Goal: Task Accomplishment & Management: Manage account settings

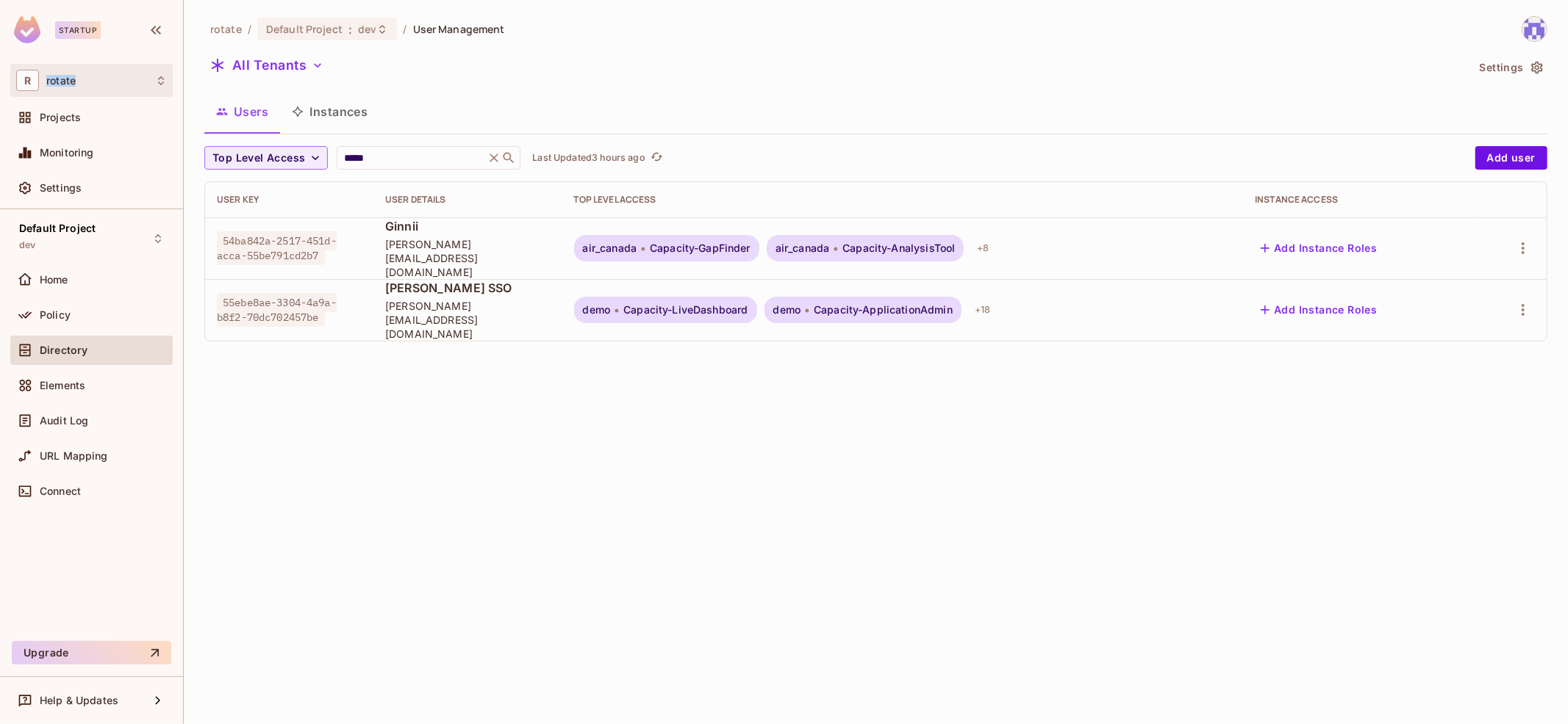
click at [109, 75] on div "R rotate" at bounding box center [92, 81] width 151 height 21
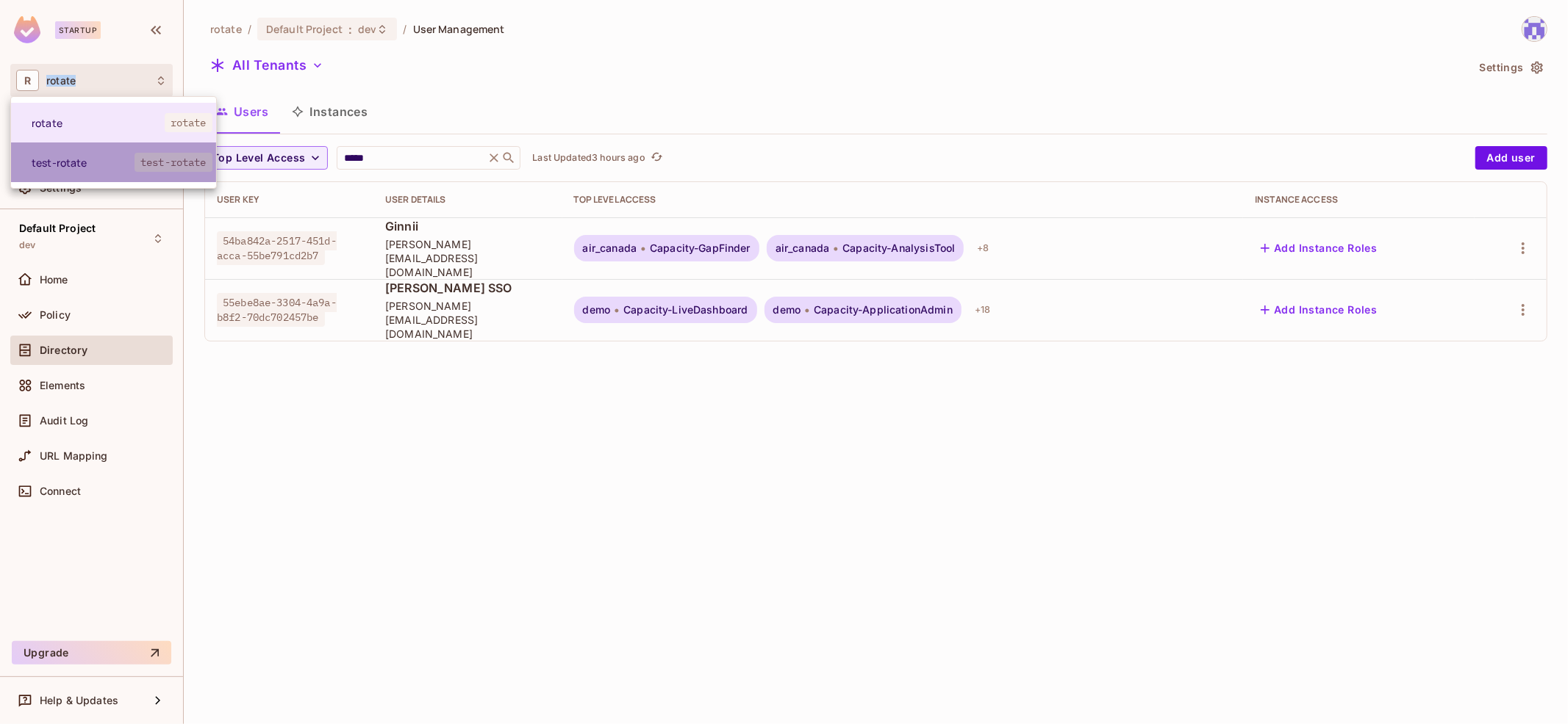
click at [96, 163] on span "test-rotate" at bounding box center [84, 163] width 103 height 14
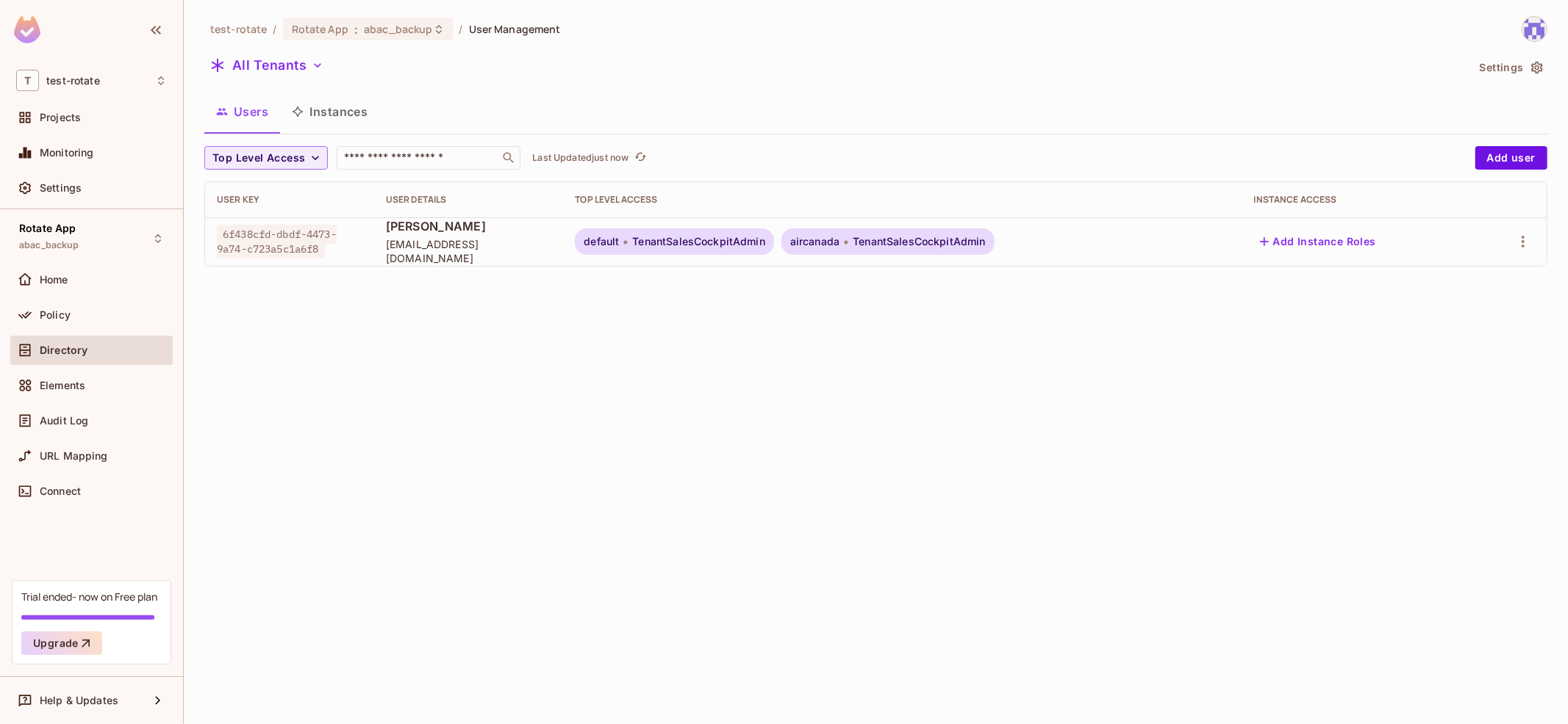
click at [87, 614] on div "Trial ended- now on Free plan Upgrade" at bounding box center [91, 622] width 159 height 84
click at [91, 314] on div "Policy" at bounding box center [103, 314] width 127 height 12
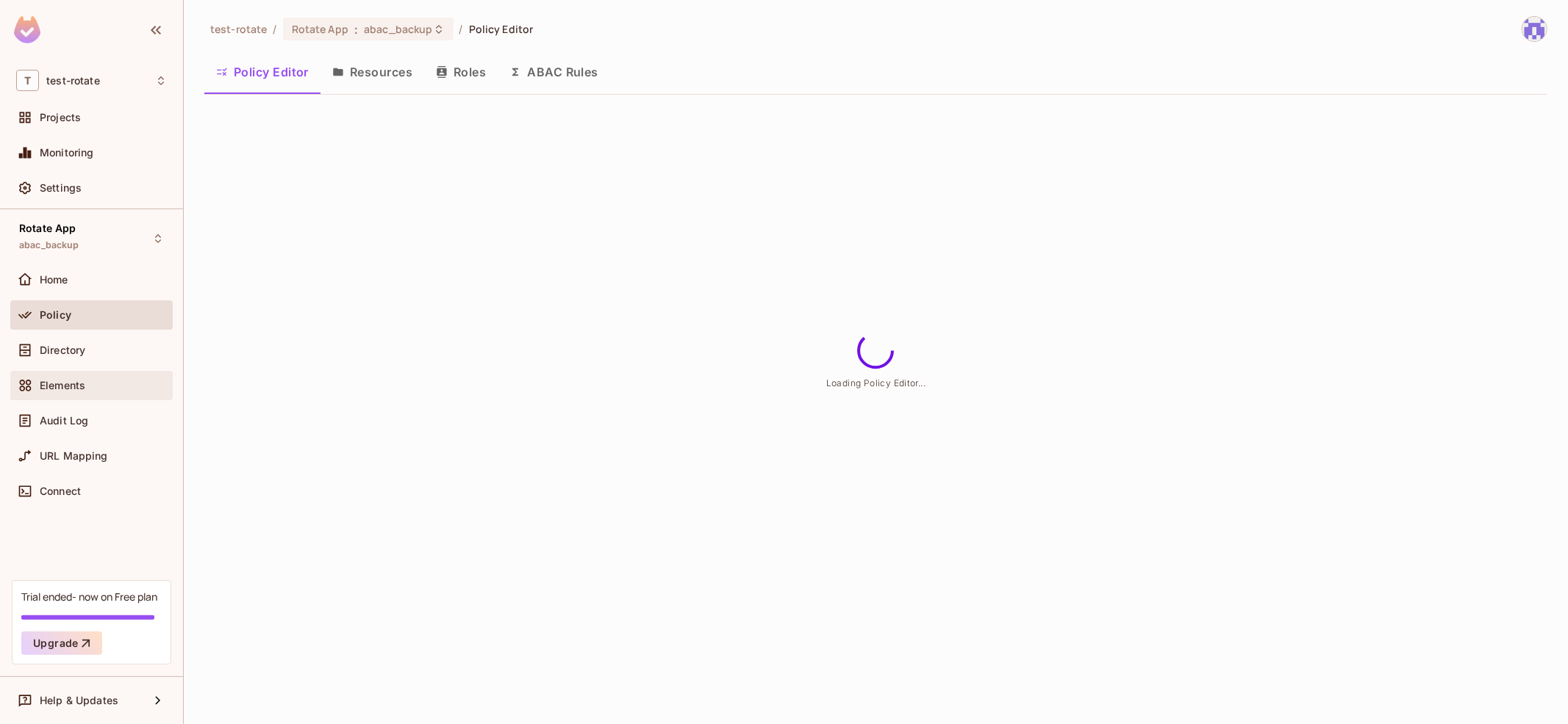
click at [128, 380] on div "Elements" at bounding box center [103, 386] width 127 height 12
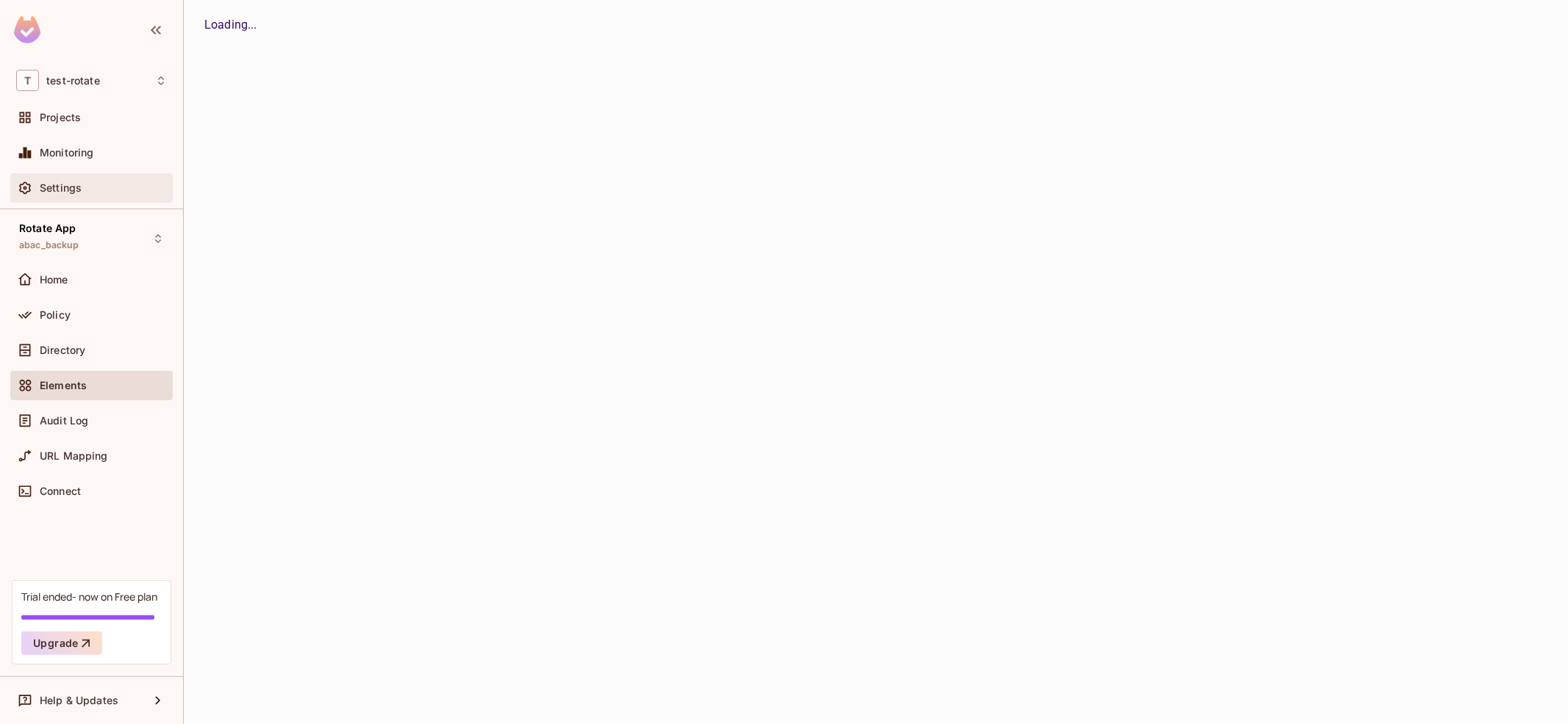
click at [138, 185] on div "Settings" at bounding box center [103, 187] width 127 height 12
click at [139, 124] on div "Projects" at bounding box center [92, 117] width 151 height 18
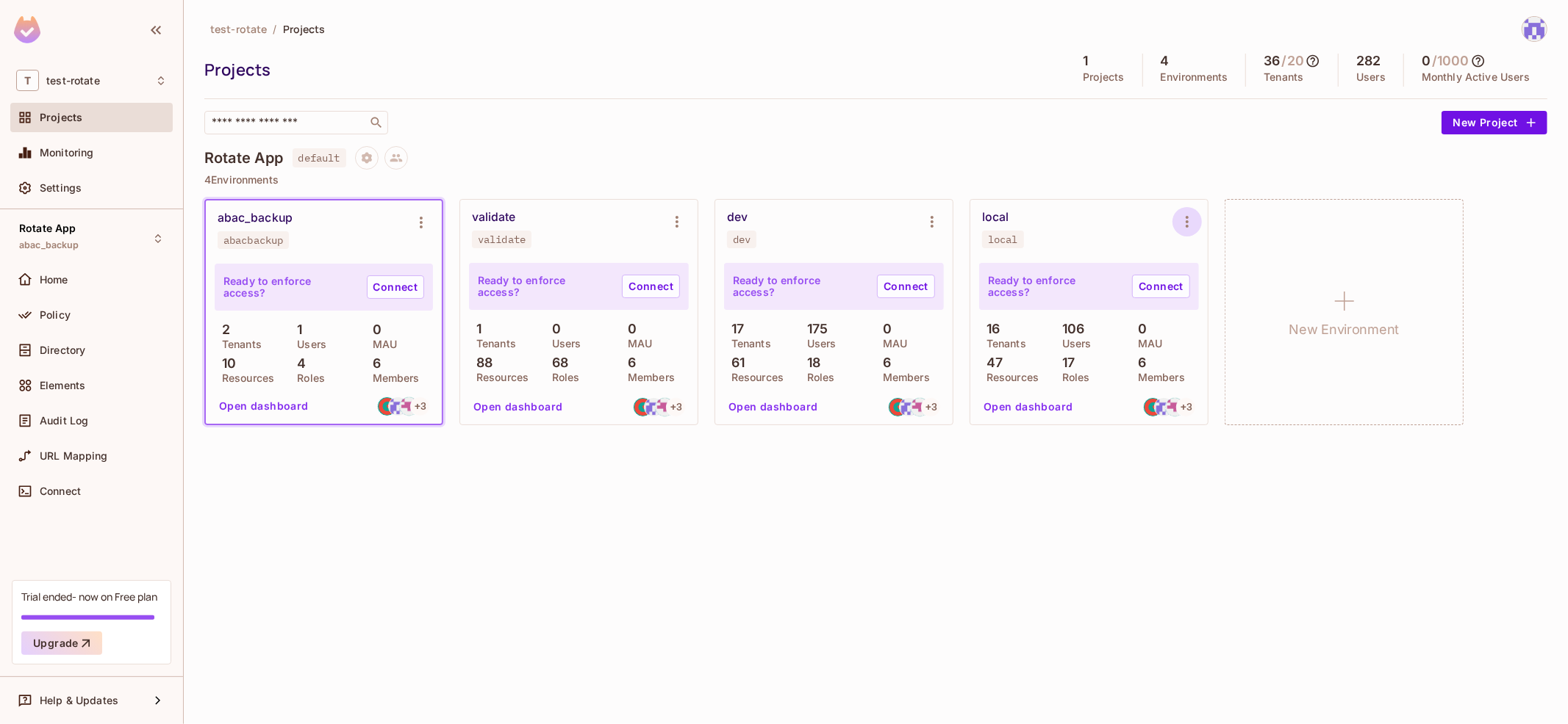
click at [1183, 225] on icon "Environment settings" at bounding box center [1188, 222] width 18 height 18
click at [937, 211] on div at bounding box center [784, 362] width 1568 height 724
click at [930, 217] on icon "Environment settings" at bounding box center [932, 222] width 18 height 18
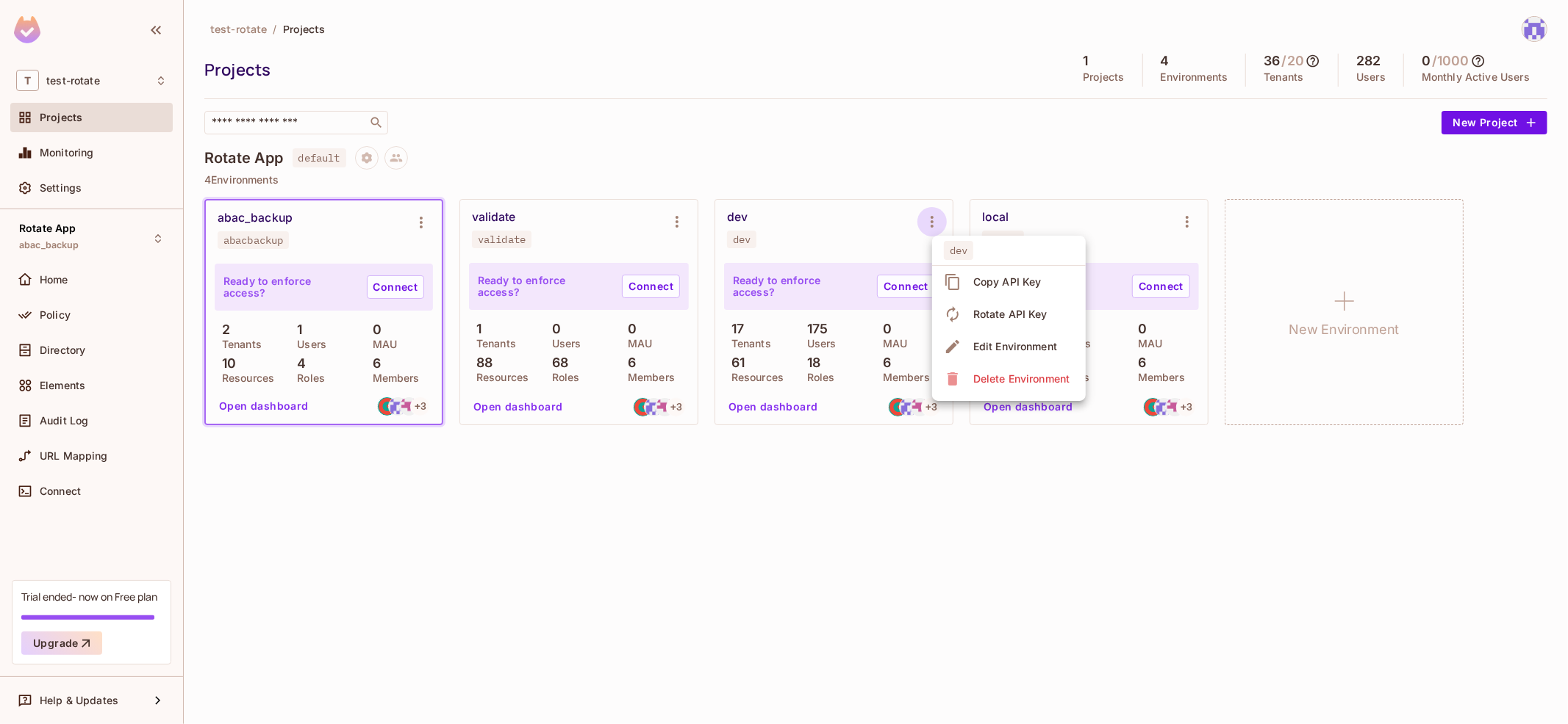
click at [1021, 380] on div "Delete Environment" at bounding box center [1021, 378] width 96 height 15
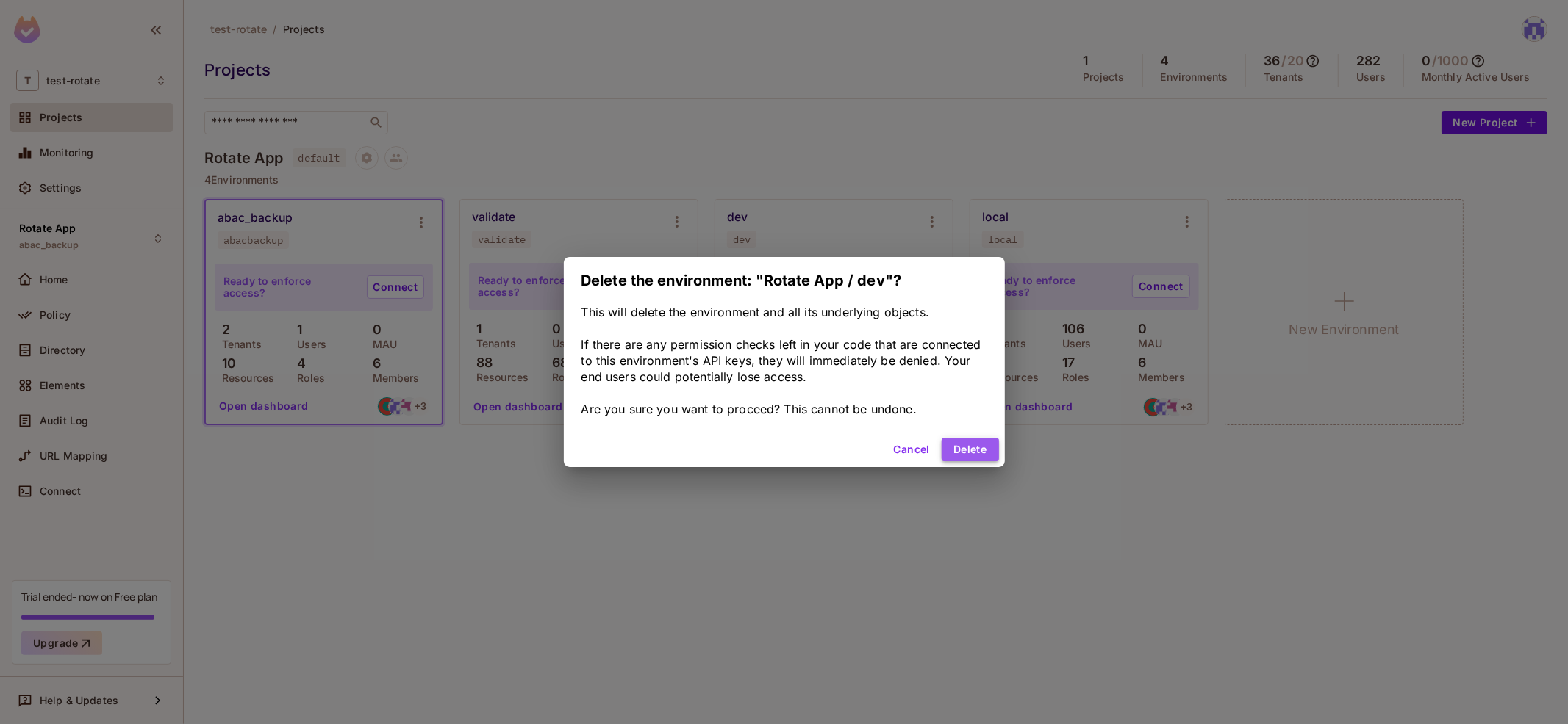
click at [963, 457] on button "Delete" at bounding box center [970, 450] width 57 height 23
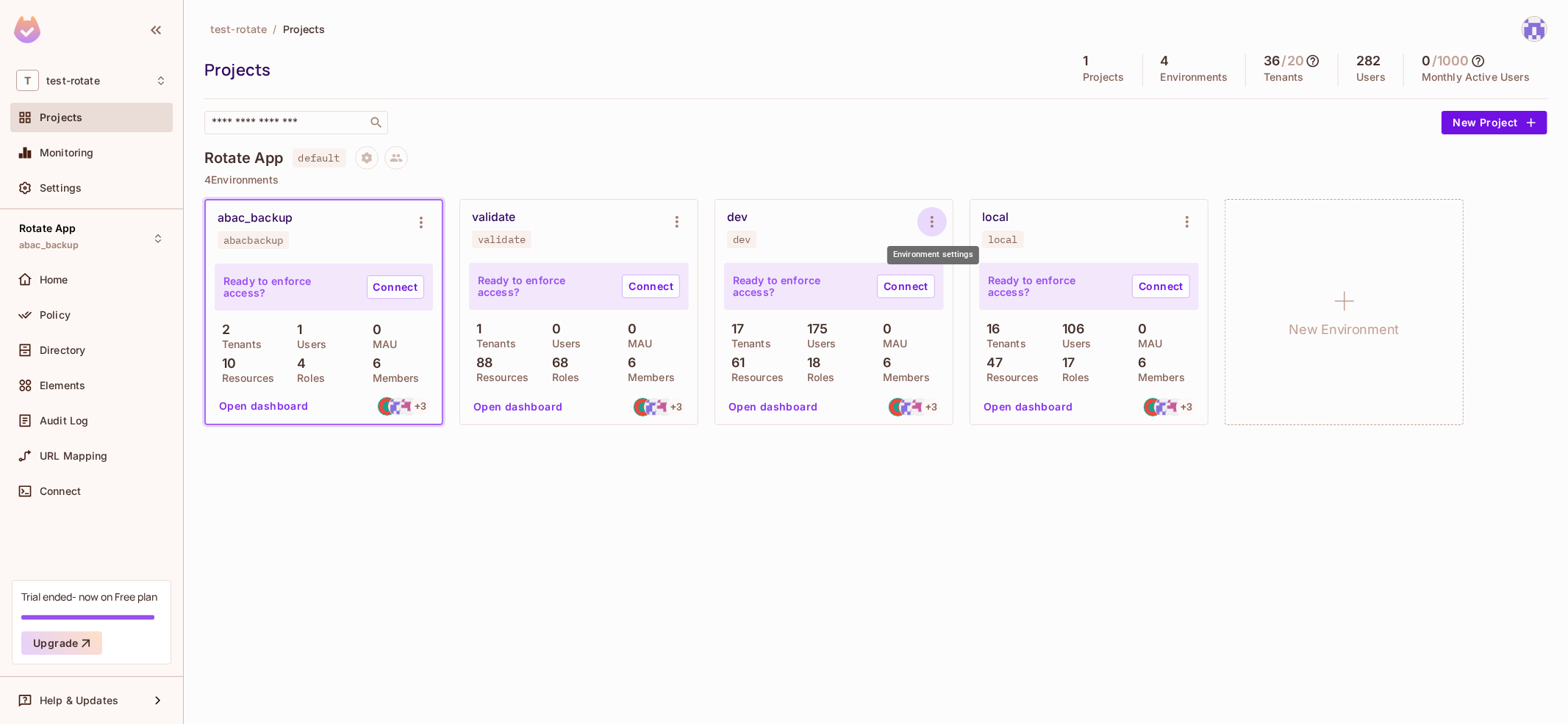
click at [933, 216] on icon "Environment settings" at bounding box center [932, 222] width 18 height 18
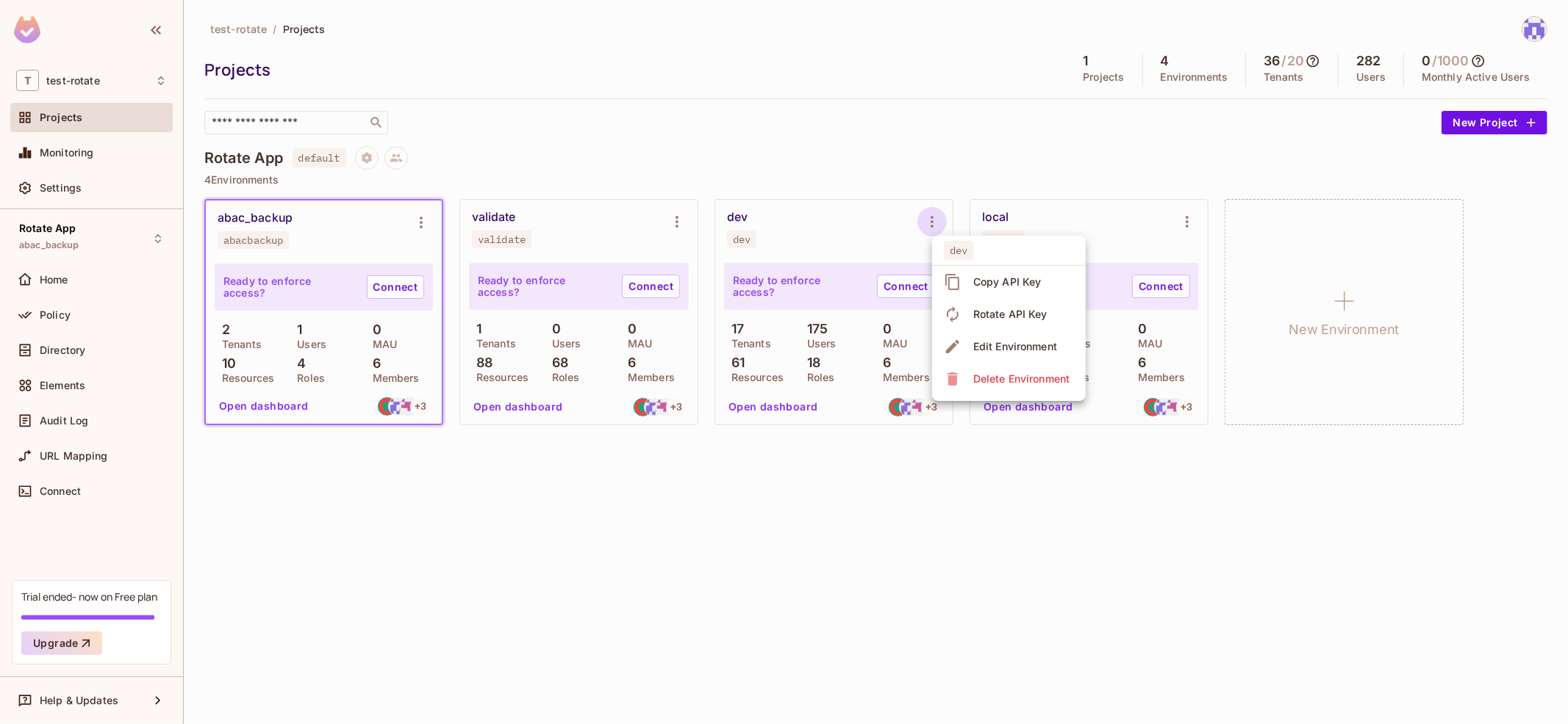
click at [971, 376] on span "Delete Environment" at bounding box center [1021, 378] width 105 height 23
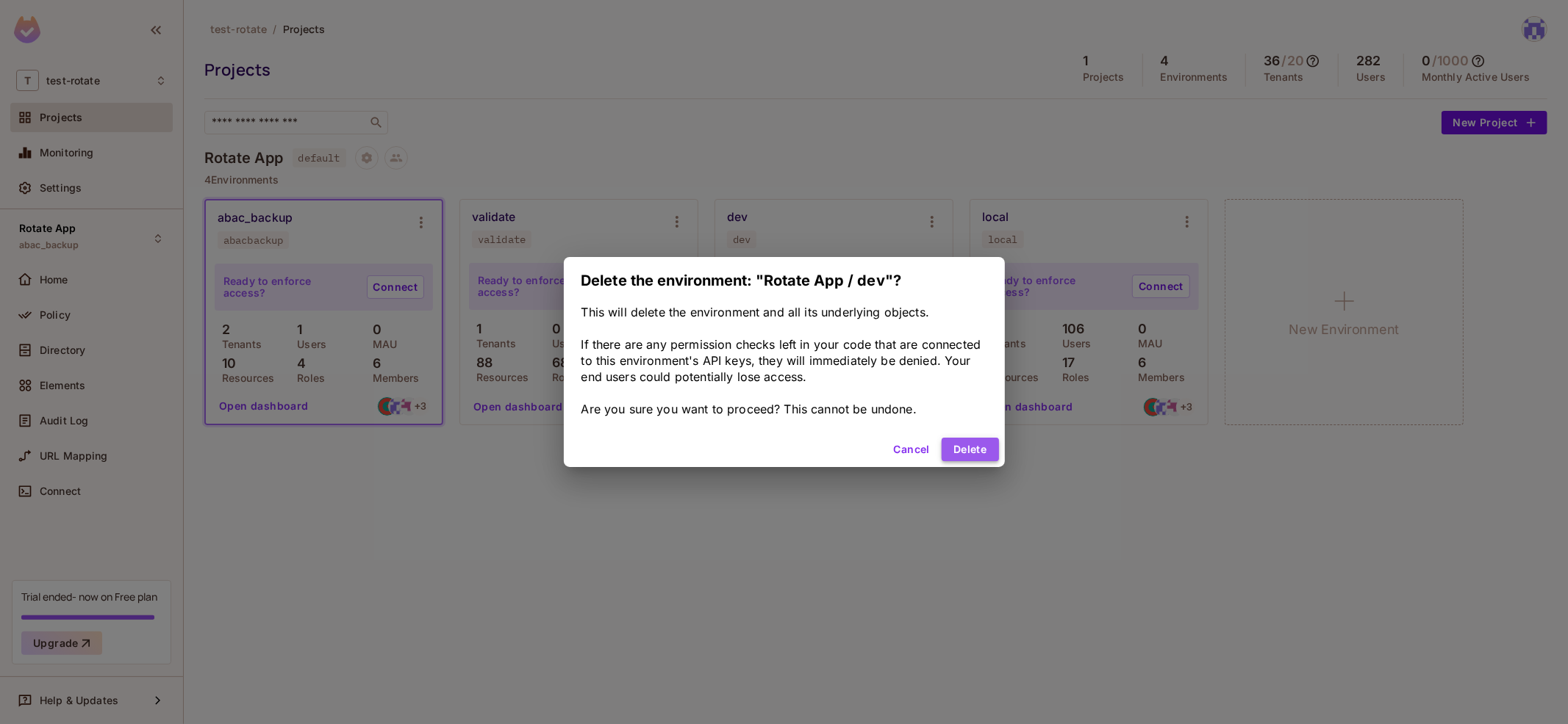
click at [962, 449] on button "Delete" at bounding box center [970, 450] width 57 height 23
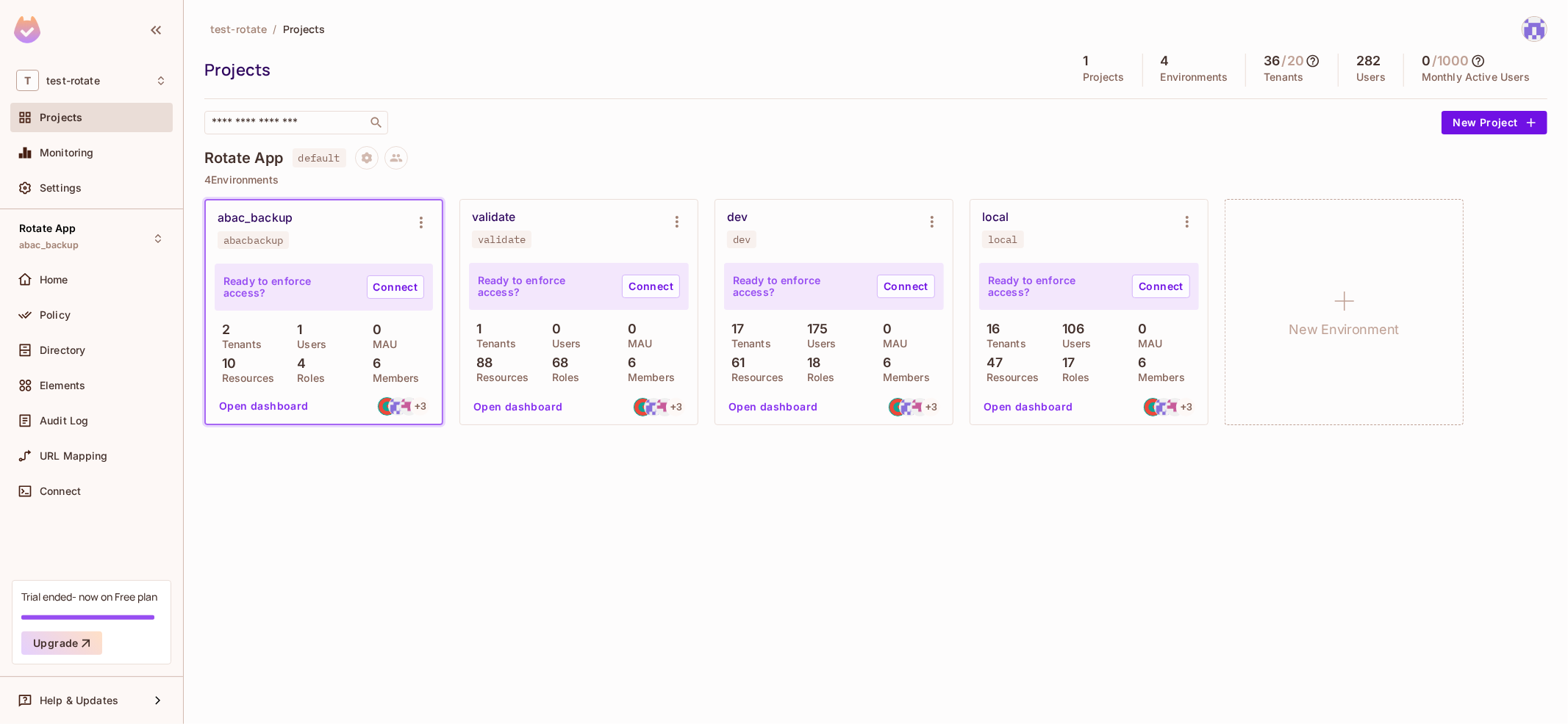
click at [962, 449] on div "test-rotate / Projects Projects 1 Projects 4 Environments 36 / 20 Tenants 282 U…" at bounding box center [876, 362] width 1384 height 724
click at [102, 354] on div "Directory" at bounding box center [103, 350] width 127 height 12
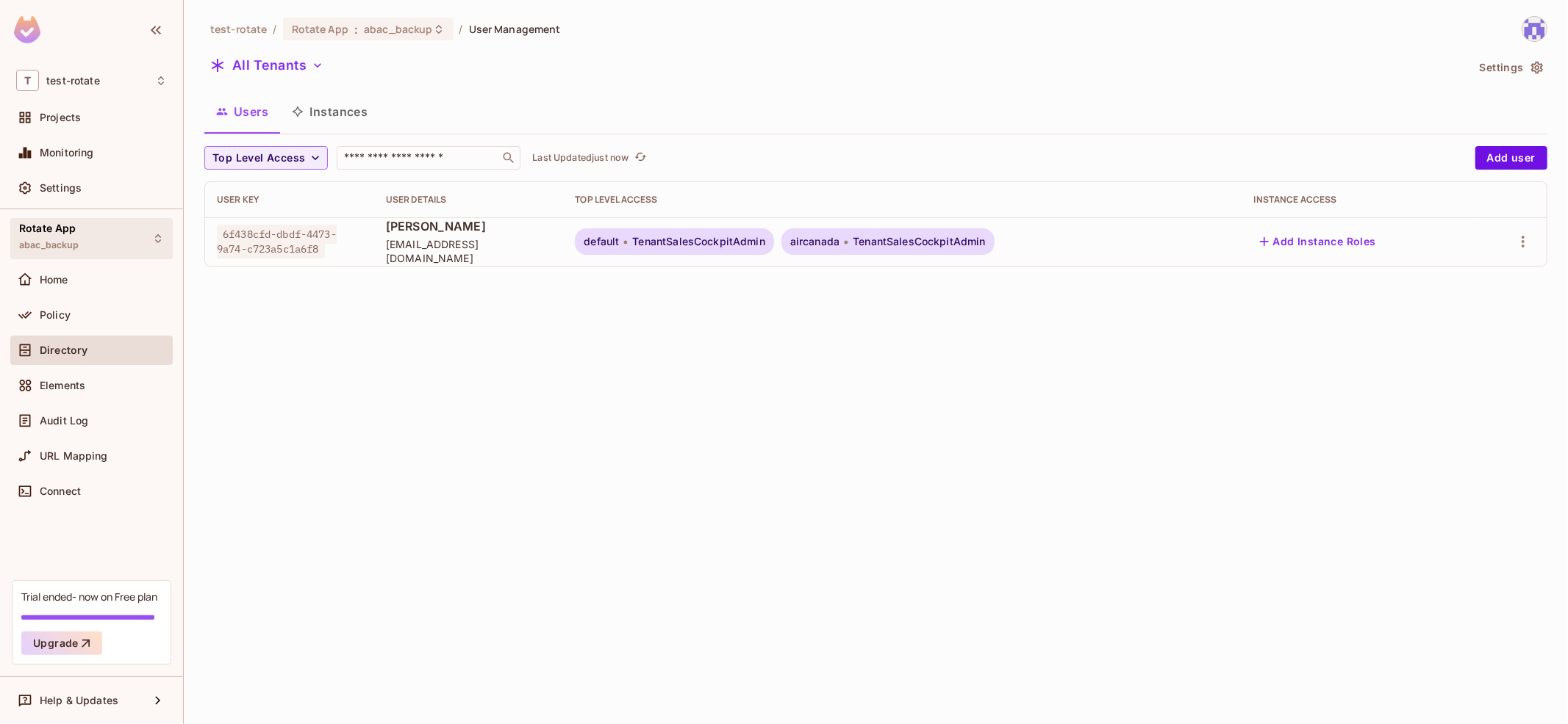
click at [88, 236] on div "Rotate App abac_backup" at bounding box center [92, 238] width 163 height 40
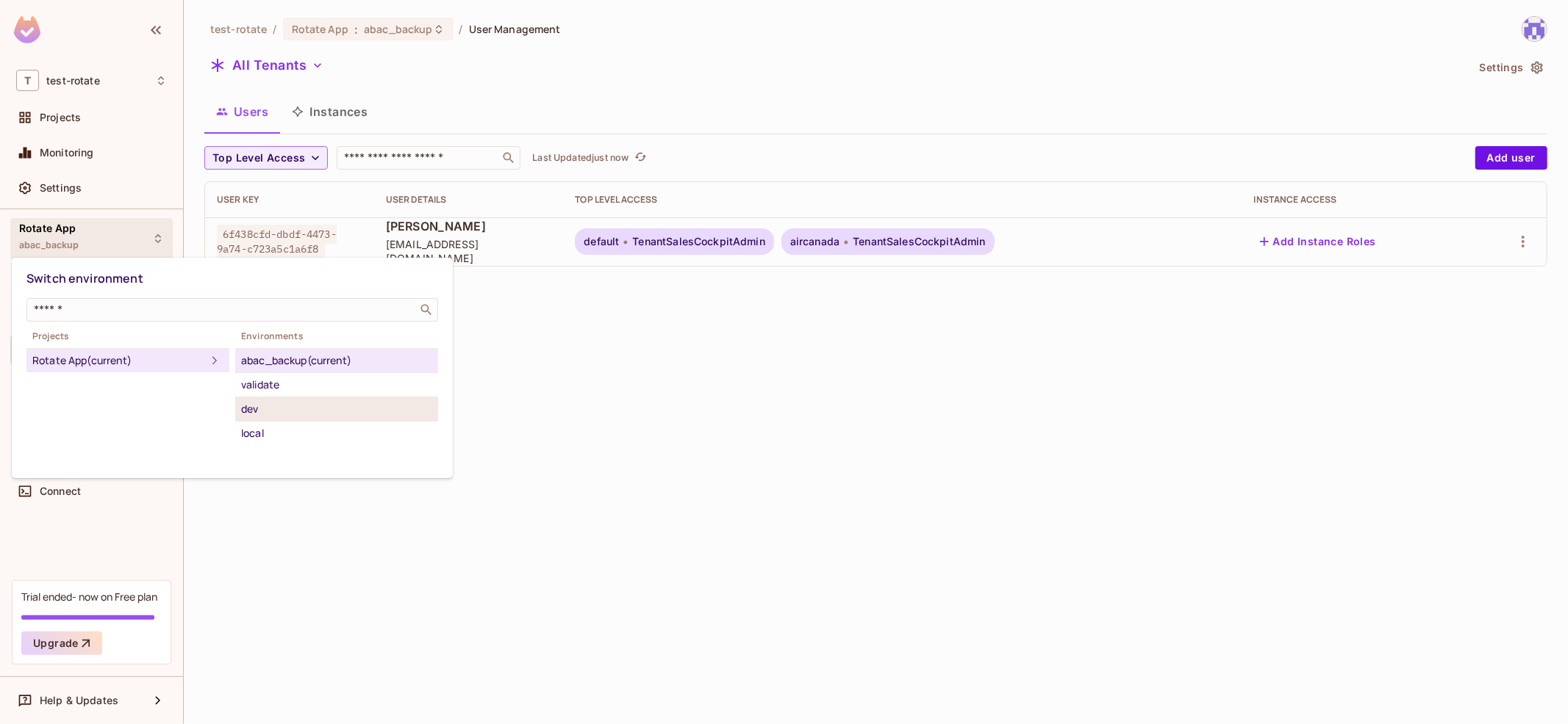
click at [316, 415] on div "dev" at bounding box center [336, 410] width 191 height 18
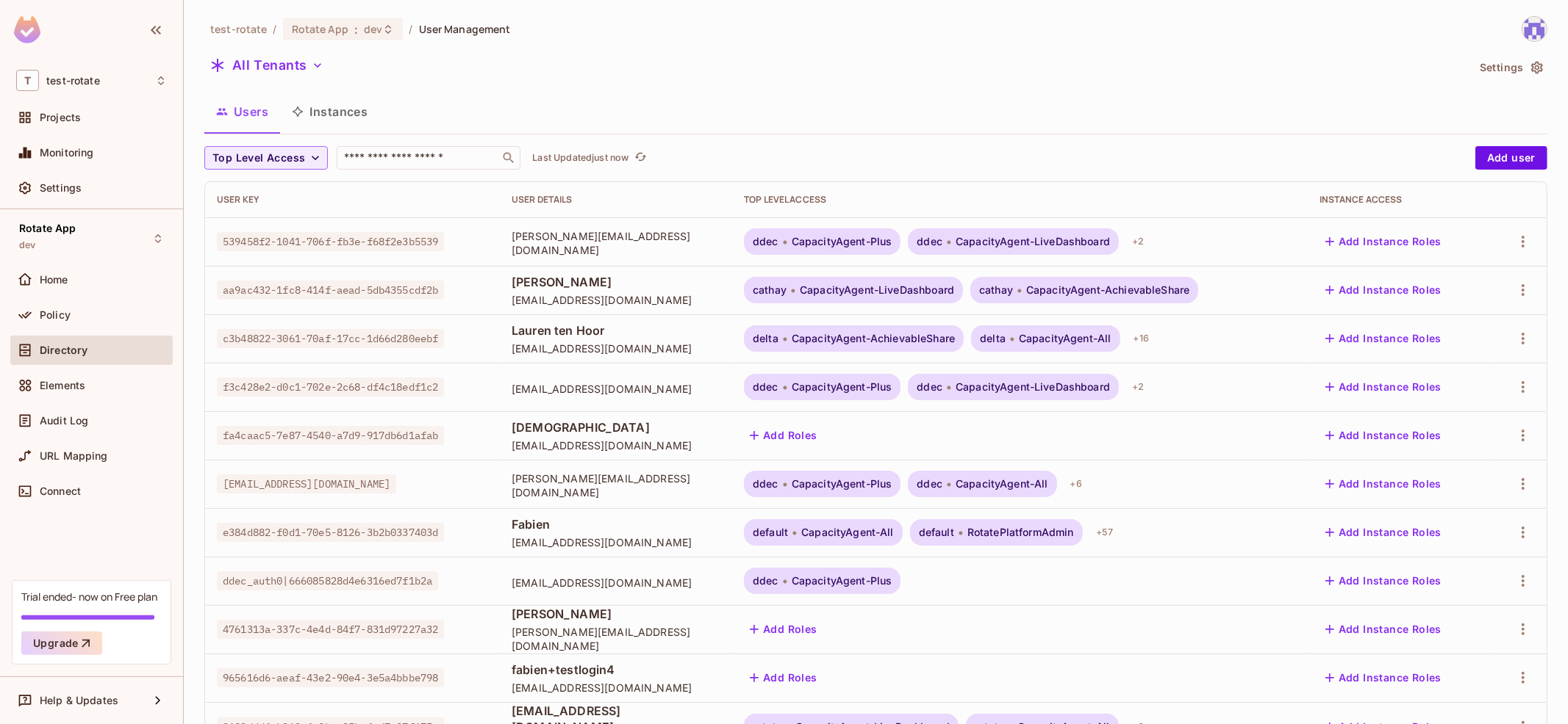
scroll to position [299, 0]
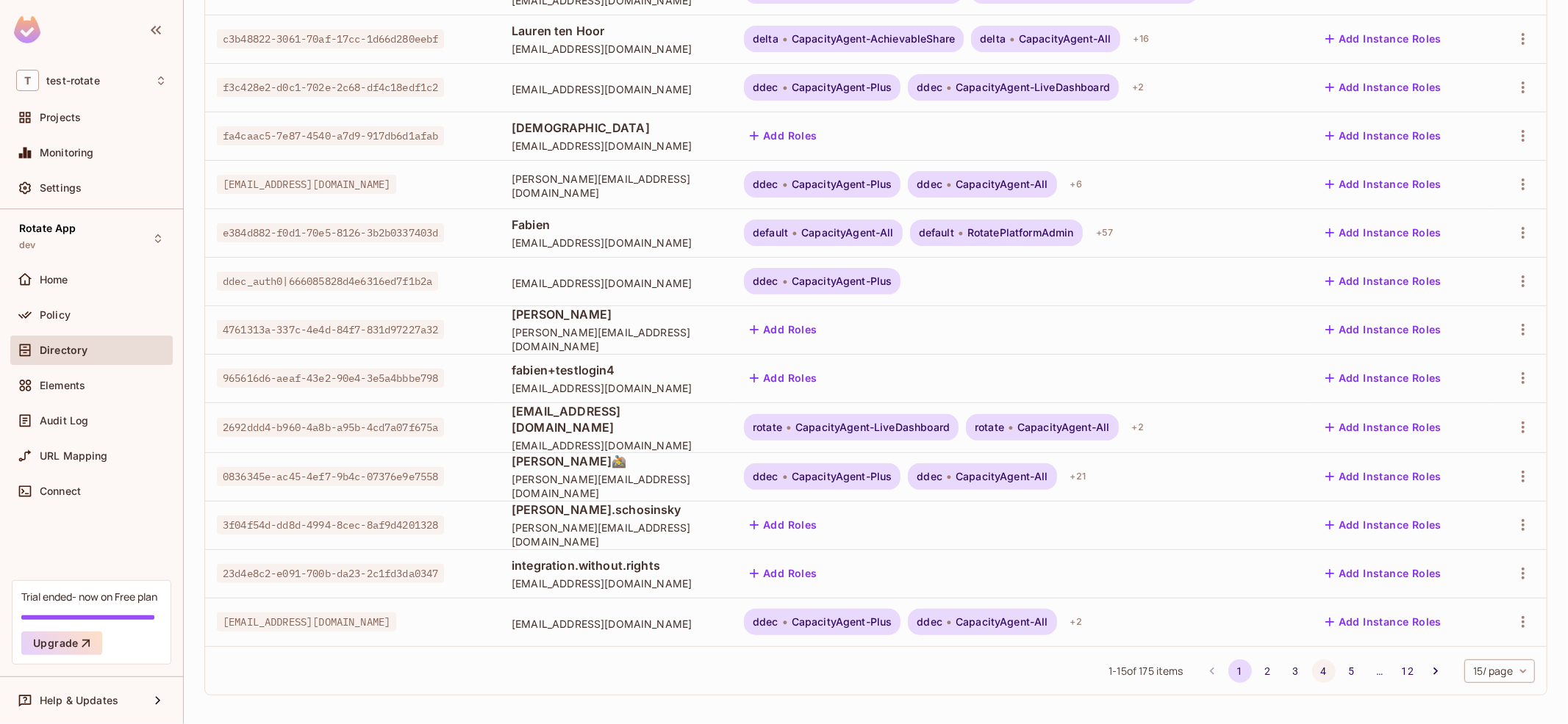
click at [1314, 667] on button "4" at bounding box center [1324, 672] width 23 height 23
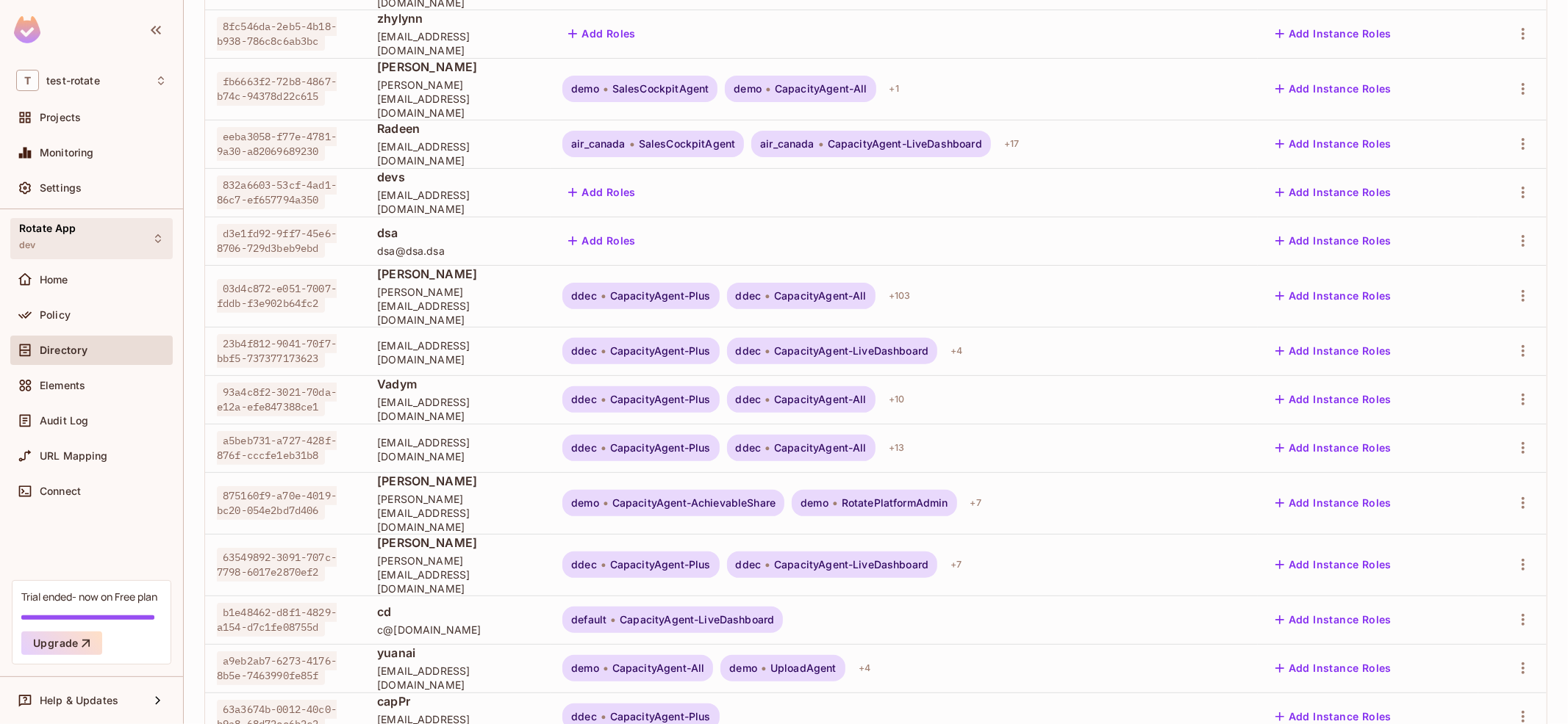
click at [137, 244] on div "Rotate App dev" at bounding box center [92, 238] width 163 height 40
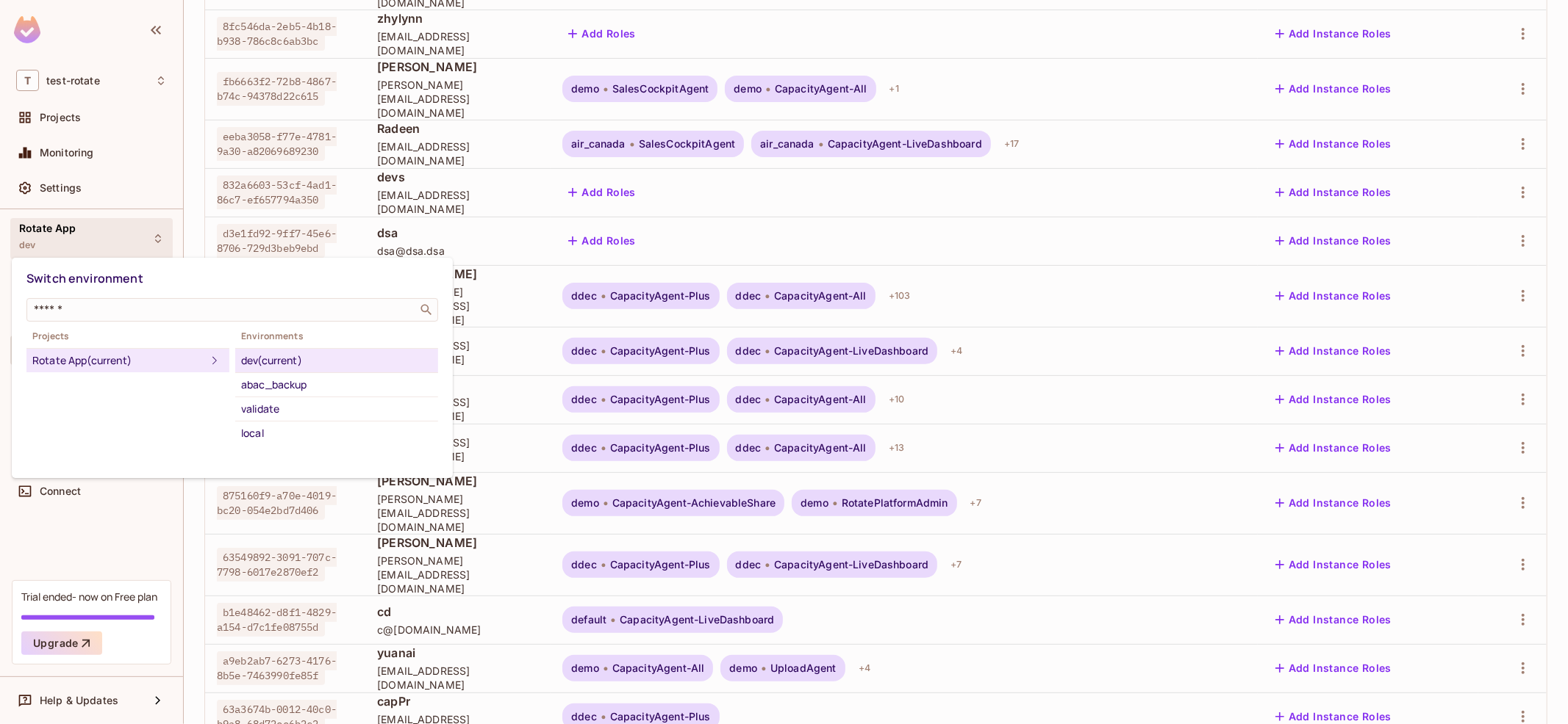
click at [68, 184] on div at bounding box center [784, 362] width 1568 height 724
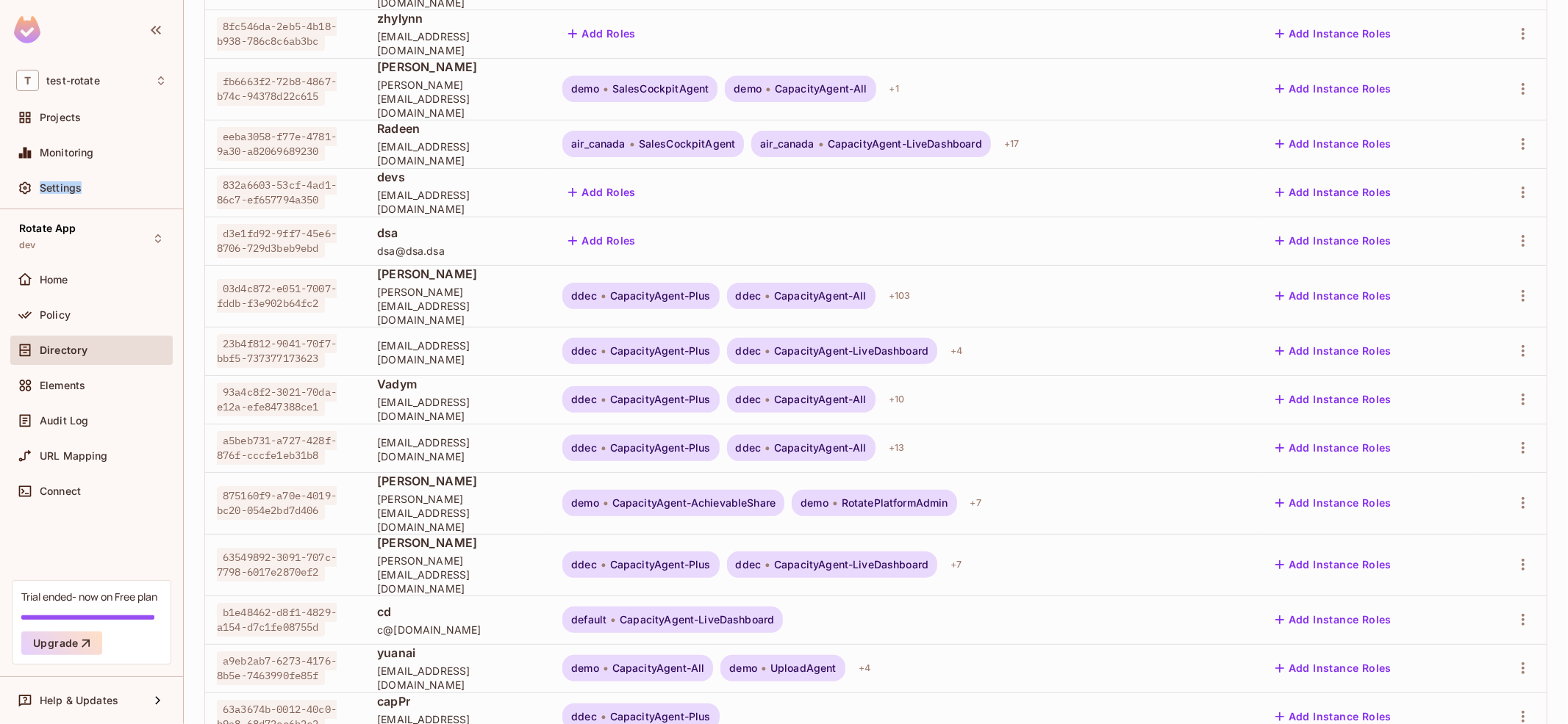
click at [68, 184] on span "Settings" at bounding box center [60, 187] width 42 height 12
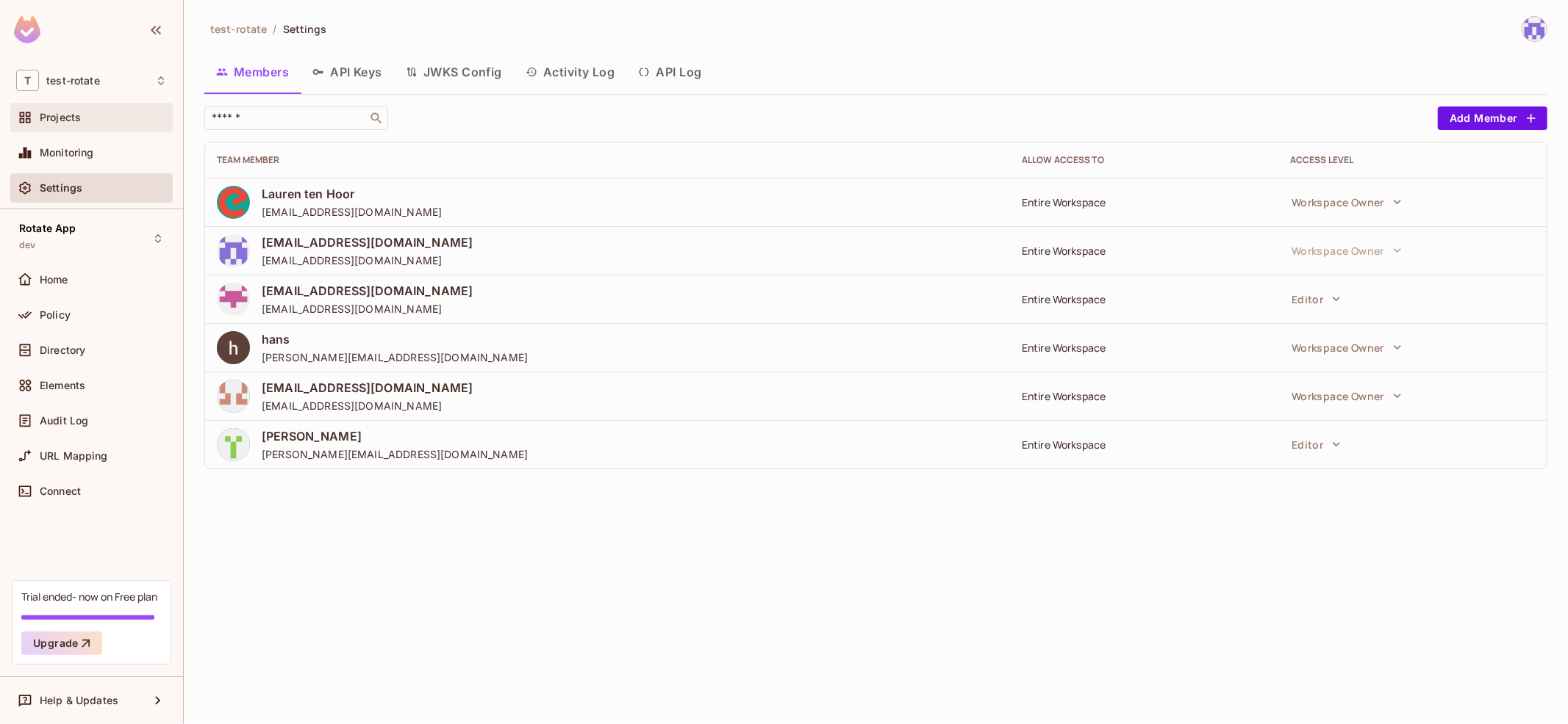
click at [125, 124] on div "Projects" at bounding box center [92, 117] width 151 height 18
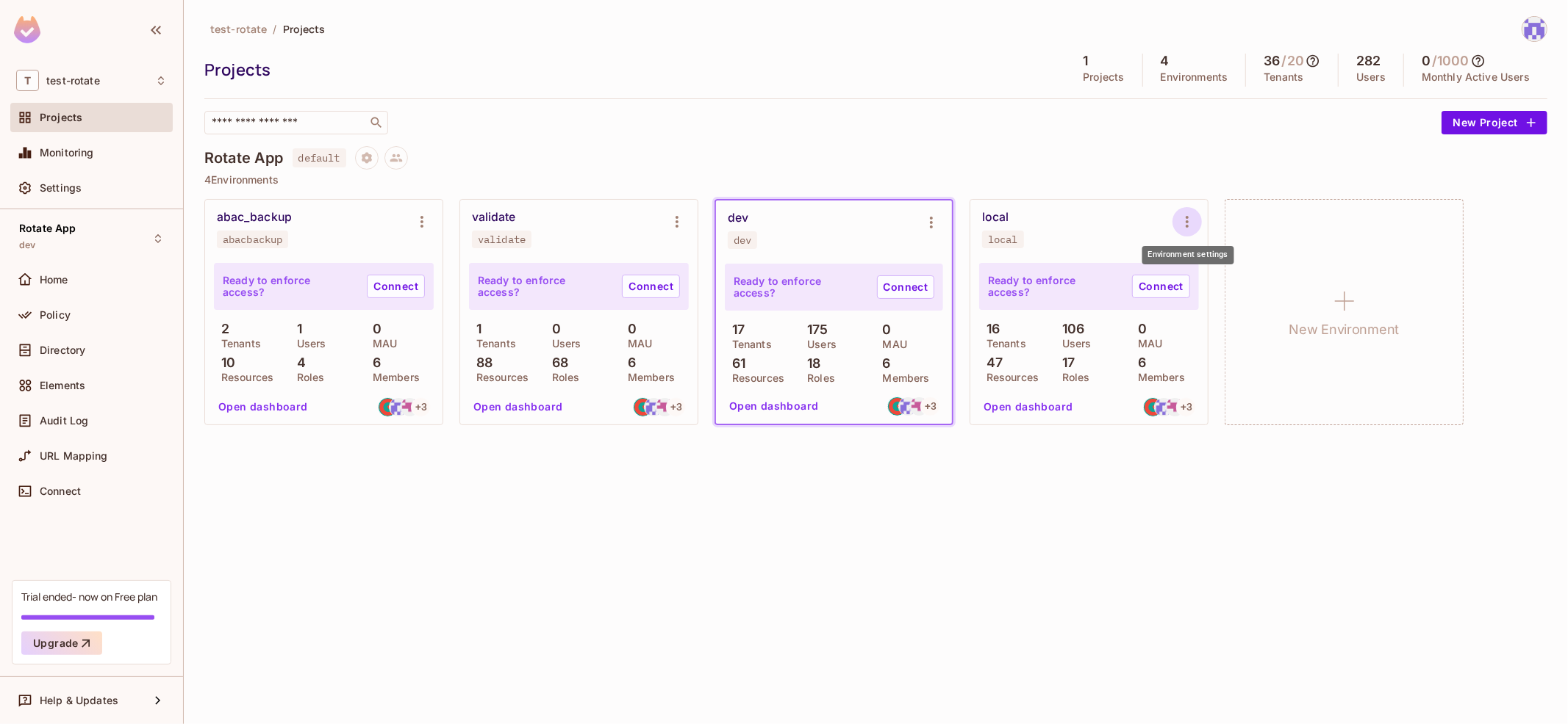
click at [1189, 222] on icon "Environment settings" at bounding box center [1188, 222] width 18 height 18
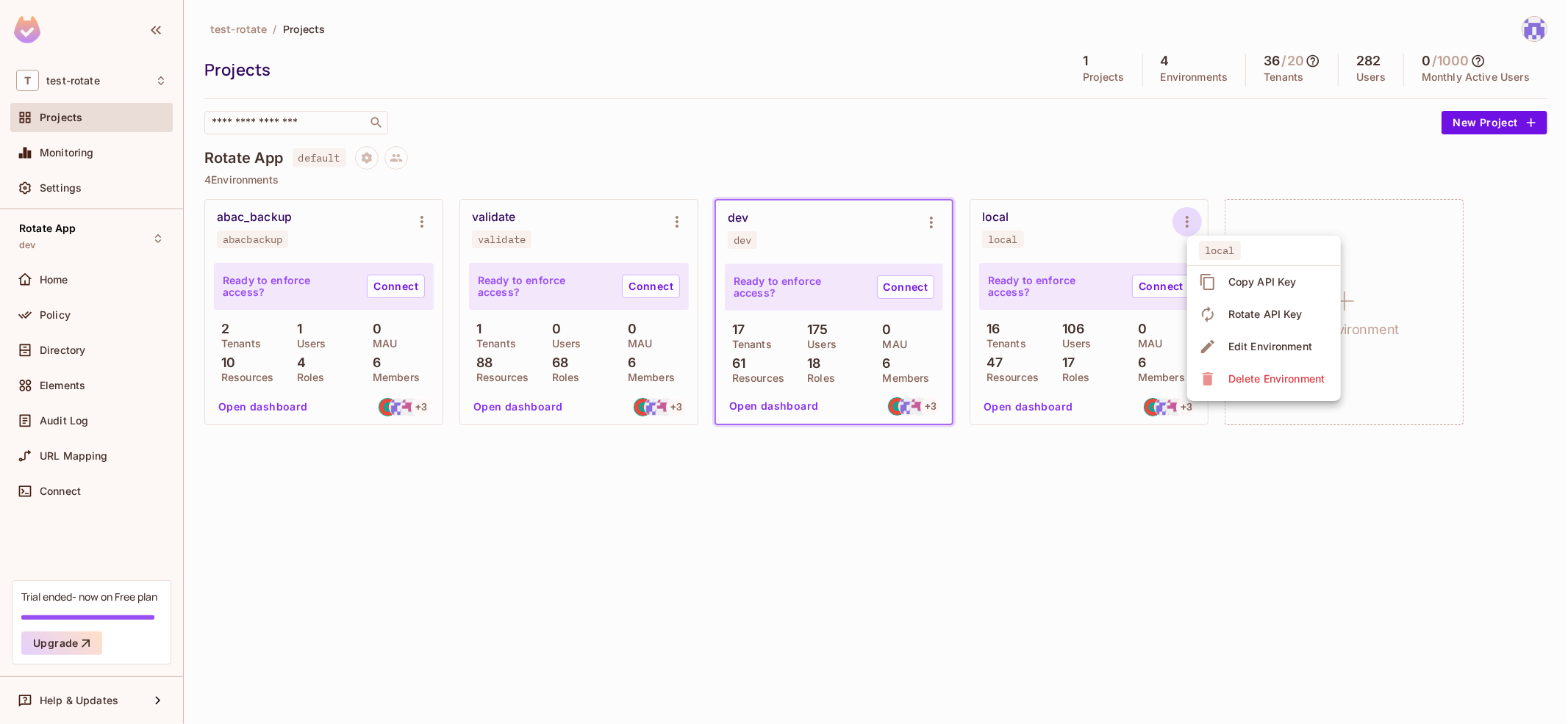
click at [1231, 379] on div "Delete Environment" at bounding box center [1276, 378] width 96 height 15
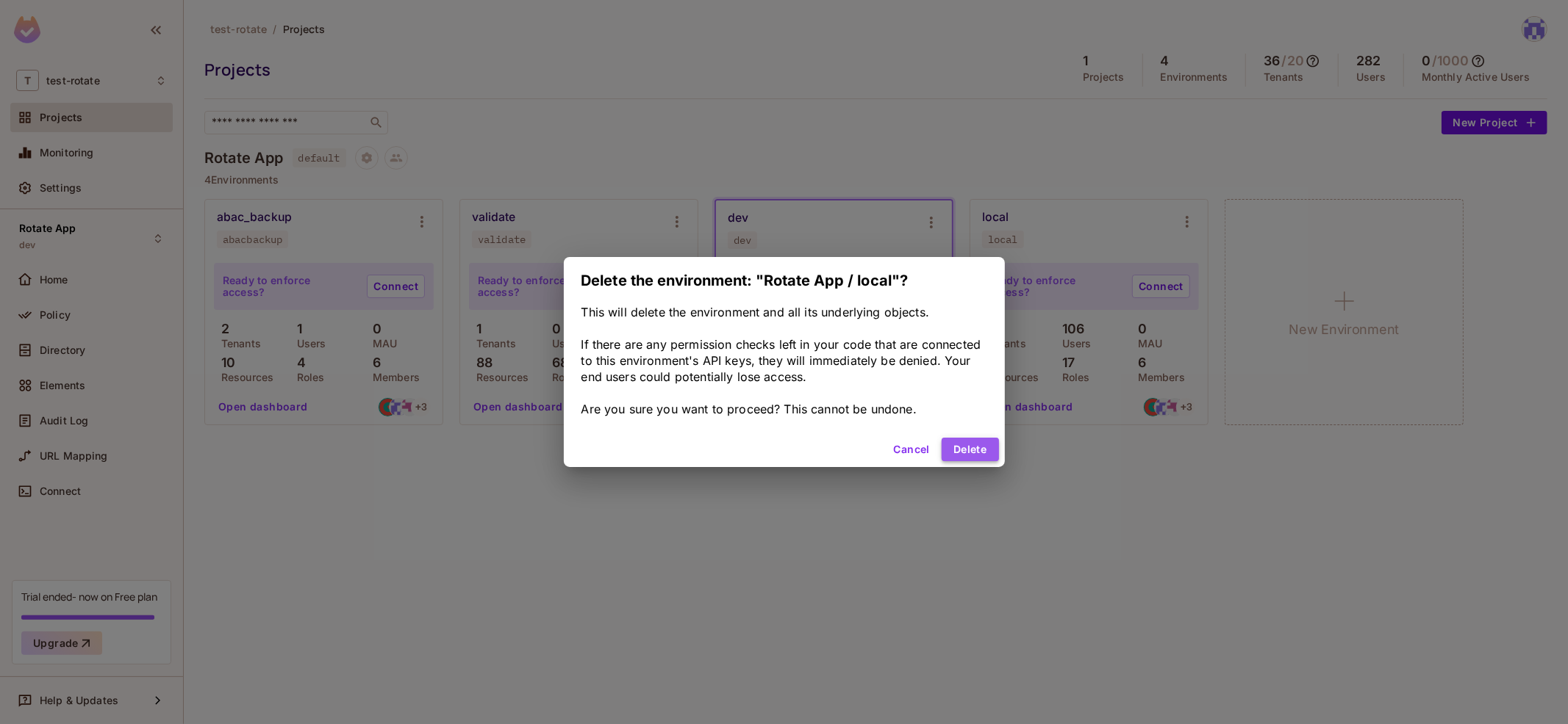
click at [983, 457] on button "Delete" at bounding box center [970, 450] width 57 height 23
